Goal: Information Seeking & Learning: Learn about a topic

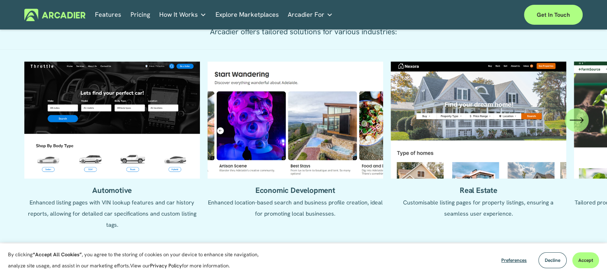
scroll to position [798, 0]
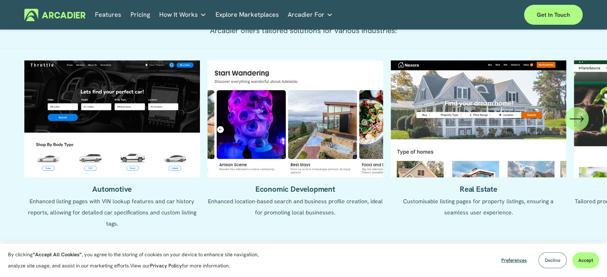
click at [548, 258] on span "Decline" at bounding box center [552, 260] width 16 height 6
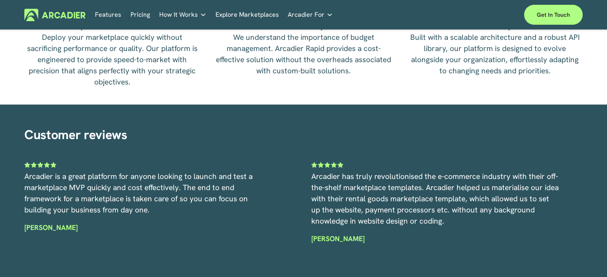
scroll to position [1715, 0]
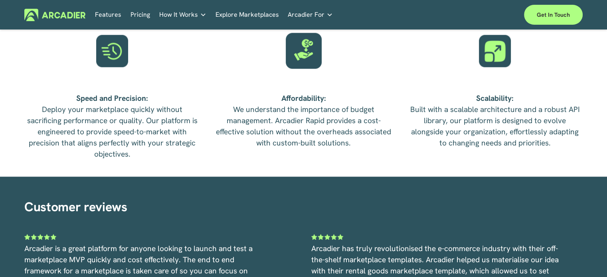
click at [0, 0] on p "Read about game-changing marketplace solutions." at bounding box center [0, 0] width 0 height 0
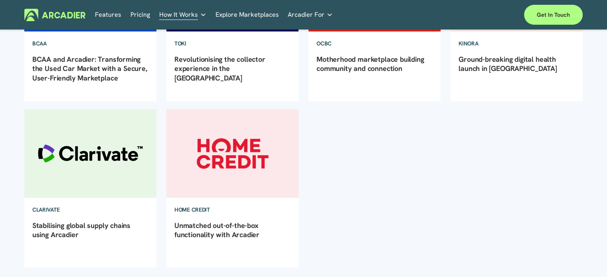
scroll to position [120, 0]
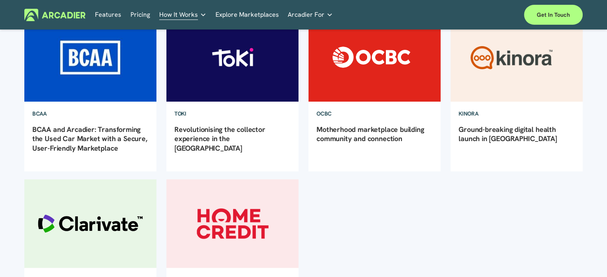
click at [100, 143] on link "BCAA and Arcadier: Transforming the Used Car Market with a Secure, User-Friendl…" at bounding box center [89, 139] width 115 height 28
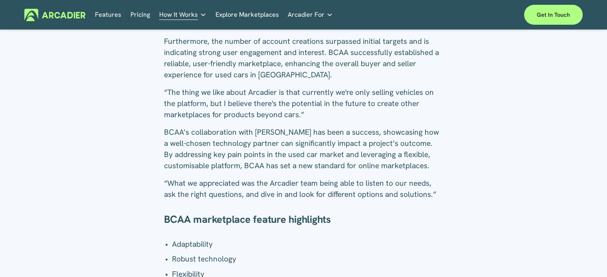
scroll to position [1436, 0]
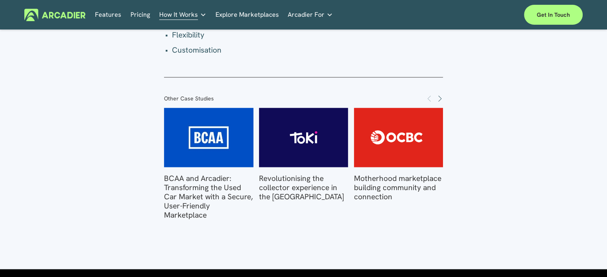
click at [250, 14] on link "Explore Marketplaces" at bounding box center [246, 15] width 63 height 12
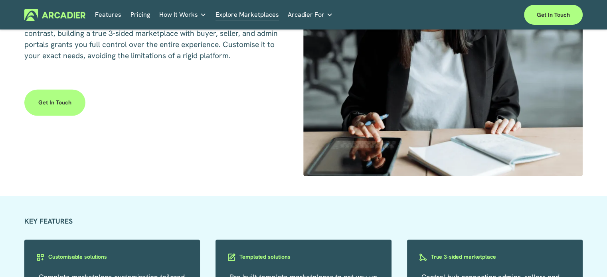
scroll to position [1396, 0]
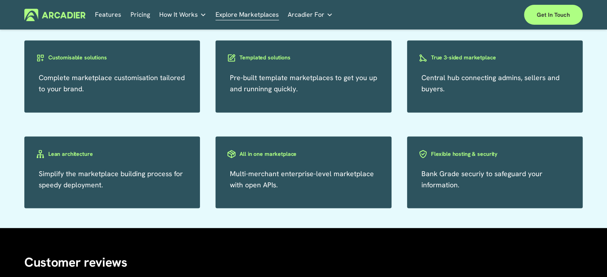
click at [0, 0] on link "Retail Marketplaces Whatever you are offering to your customer, we bring it all…" at bounding box center [0, 0] width 0 height 0
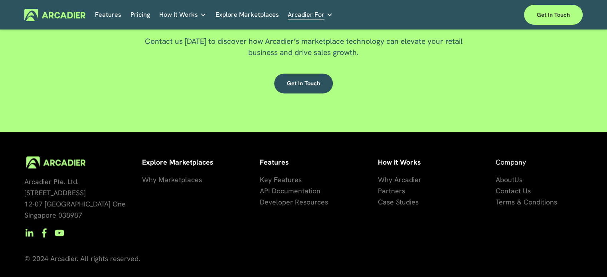
scroll to position [1428, 0]
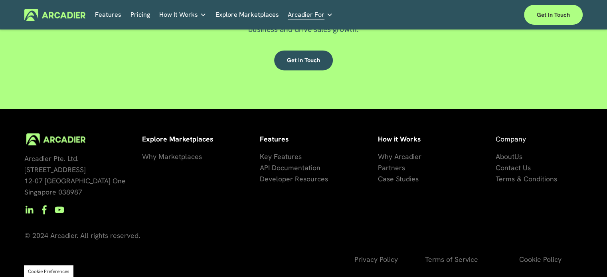
click at [267, 156] on span "Key Features" at bounding box center [281, 156] width 42 height 9
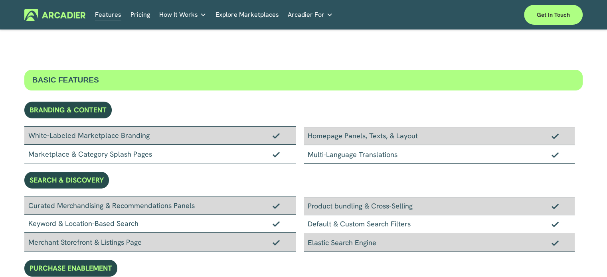
drag, startPoint x: 138, startPoint y: 135, endPoint x: 352, endPoint y: 159, distance: 215.1
click at [352, 159] on div "White-Labeled Marketplace Branding Marketplace & Category Splash Pages Homepage…" at bounding box center [303, 144] width 558 height 37
click at [258, 152] on div "Marketplace & Category Splash Pages" at bounding box center [159, 154] width 271 height 19
click at [0, 0] on p "No in-house development team? No problem. Use one of our partners." at bounding box center [0, 0] width 0 height 0
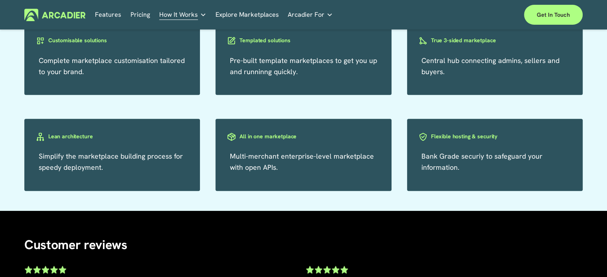
scroll to position [798, 0]
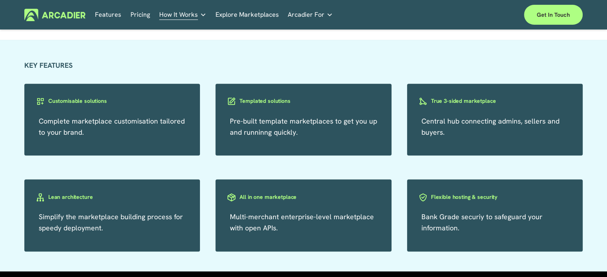
click at [479, 126] on span "Central hub connecting admins, sellers and buyers." at bounding box center [490, 126] width 138 height 20
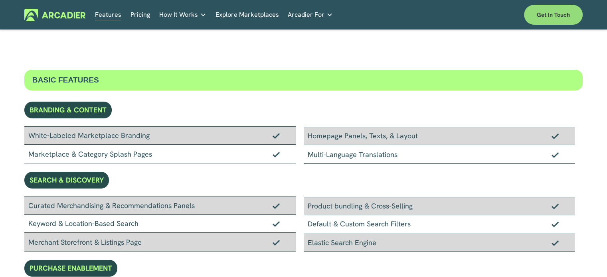
click at [555, 15] on link "Get in touch" at bounding box center [553, 15] width 59 height 20
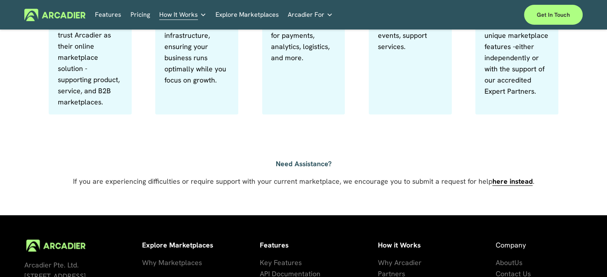
scroll to position [518, 0]
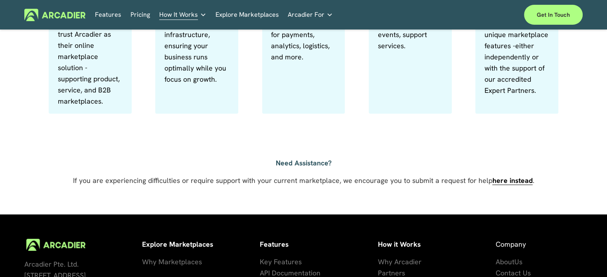
click at [499, 183] on strong "here instead" at bounding box center [512, 180] width 40 height 9
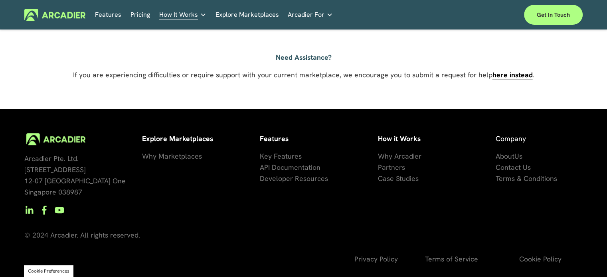
click at [254, 14] on link "Explore Marketplaces" at bounding box center [246, 15] width 63 height 12
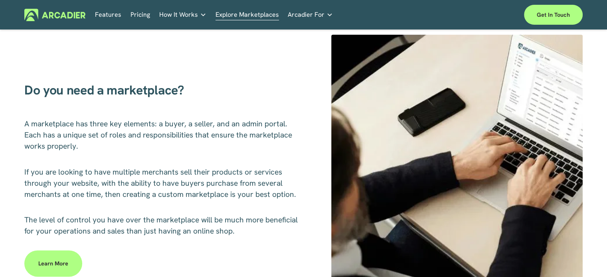
scroll to position [359, 0]
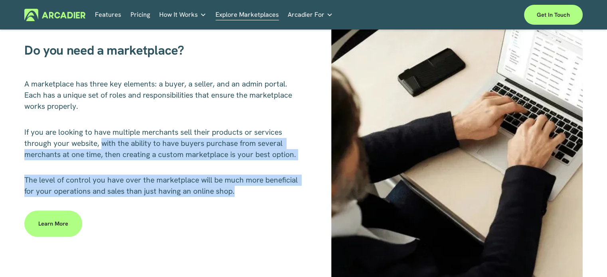
drag, startPoint x: 101, startPoint y: 144, endPoint x: 235, endPoint y: 183, distance: 139.2
click at [246, 194] on div "Do you need a marketplace? A marketplace has three key elements: a buyer, a sel…" at bounding box center [303, 146] width 607 height 302
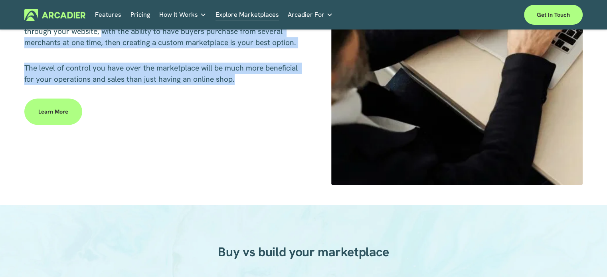
scroll to position [479, 0]
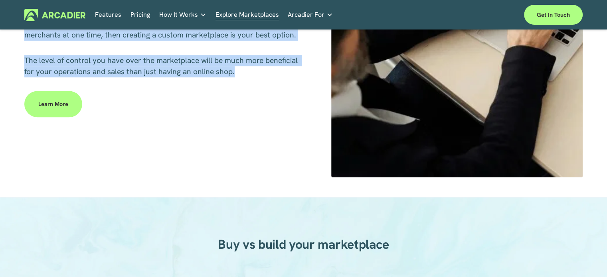
click at [65, 108] on link "Learn more" at bounding box center [53, 104] width 58 height 26
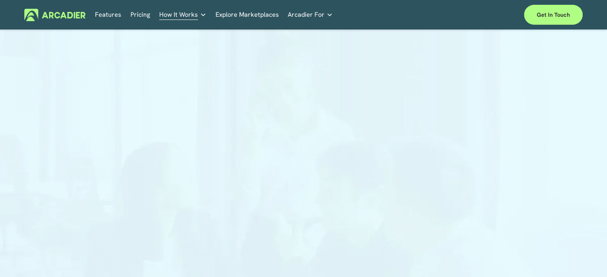
scroll to position [80, 0]
